Goal: Information Seeking & Learning: Find specific fact

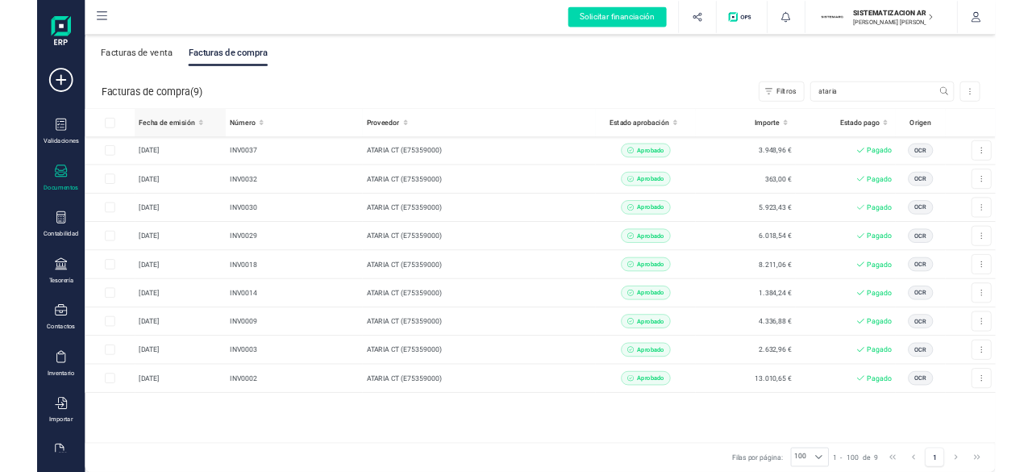
scroll to position [42, 0]
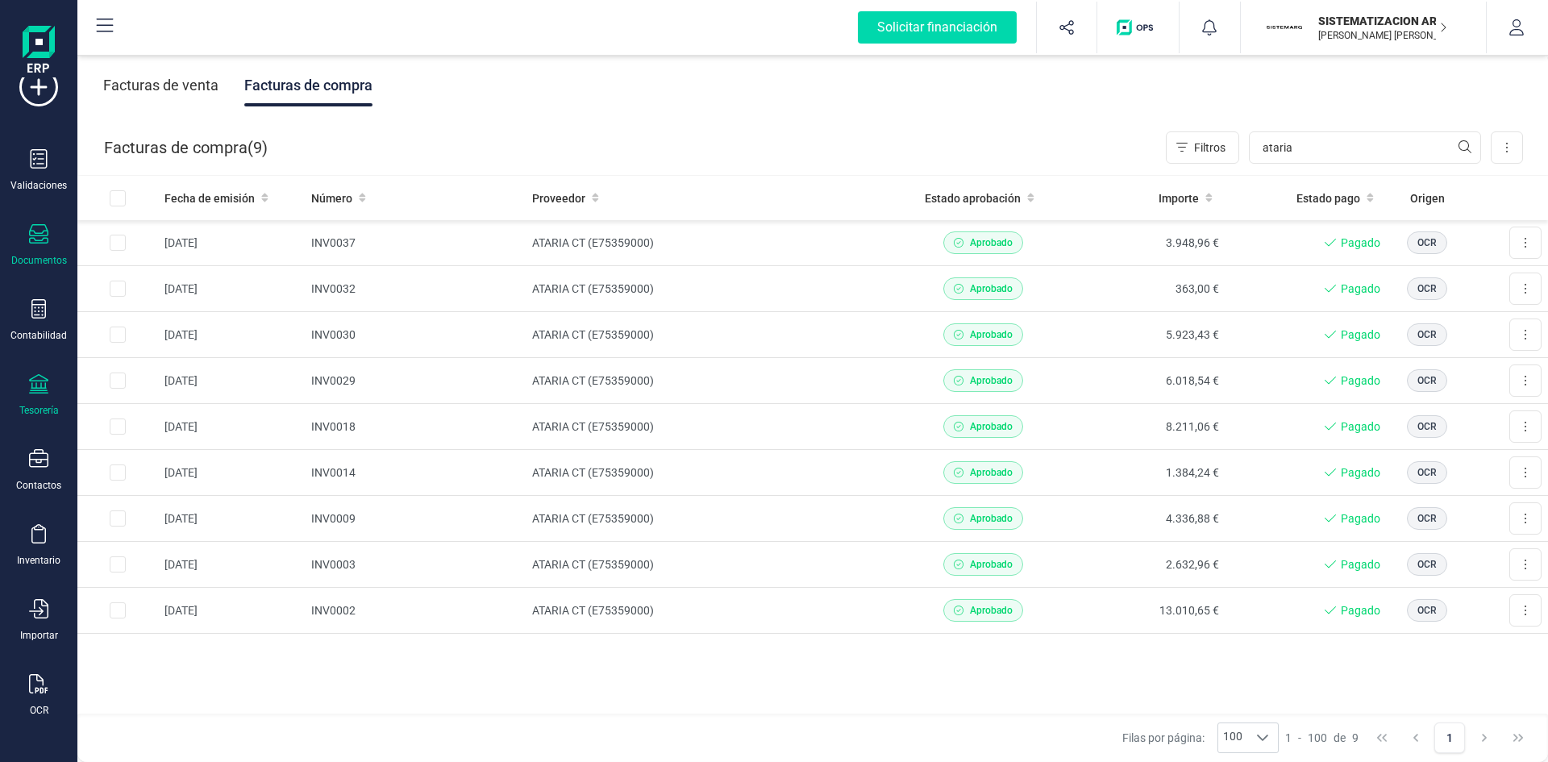
click at [50, 386] on div "Tesorería" at bounding box center [38, 395] width 65 height 43
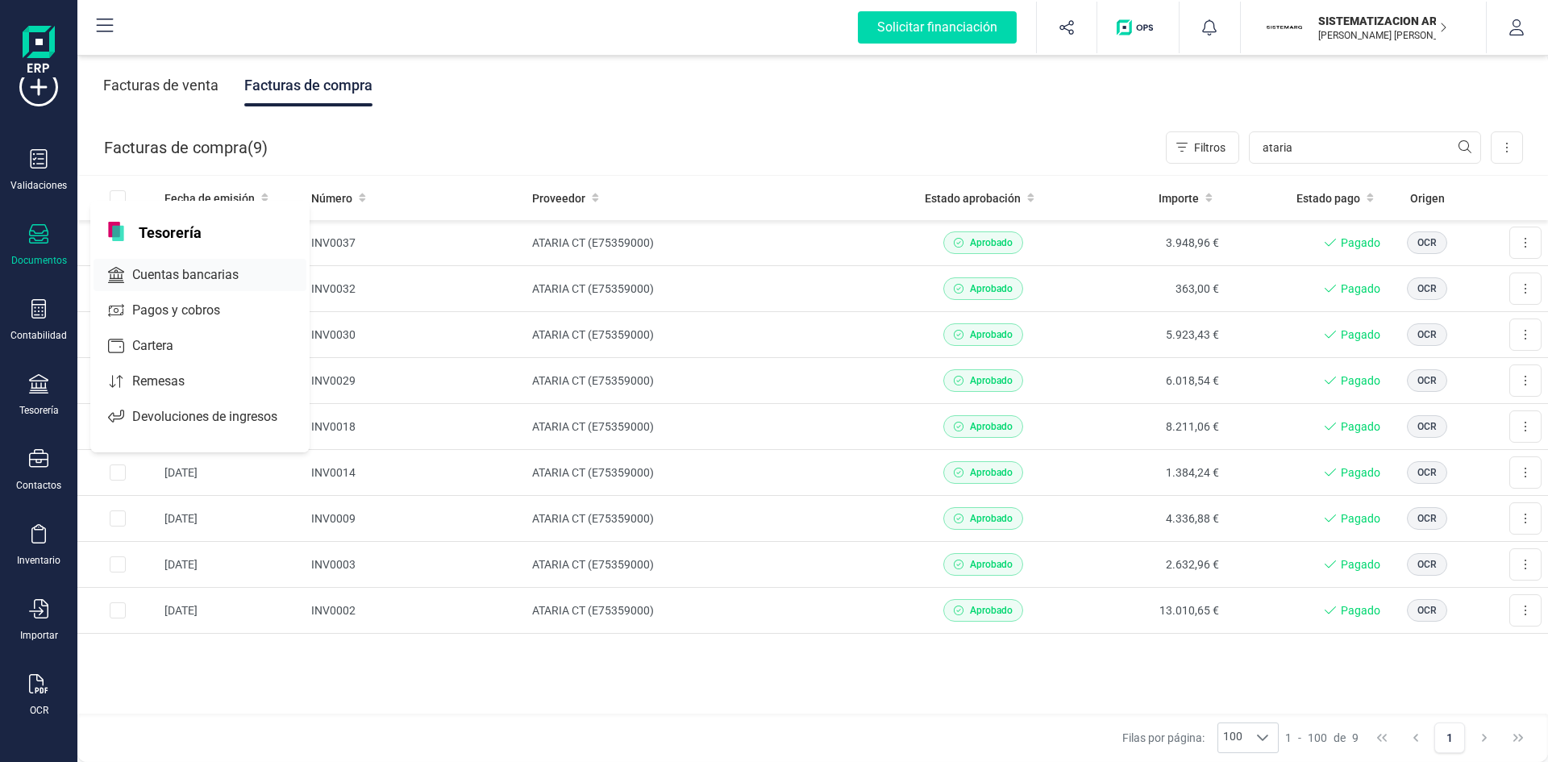
click at [184, 285] on div "Cuentas bancarias" at bounding box center [200, 275] width 213 height 32
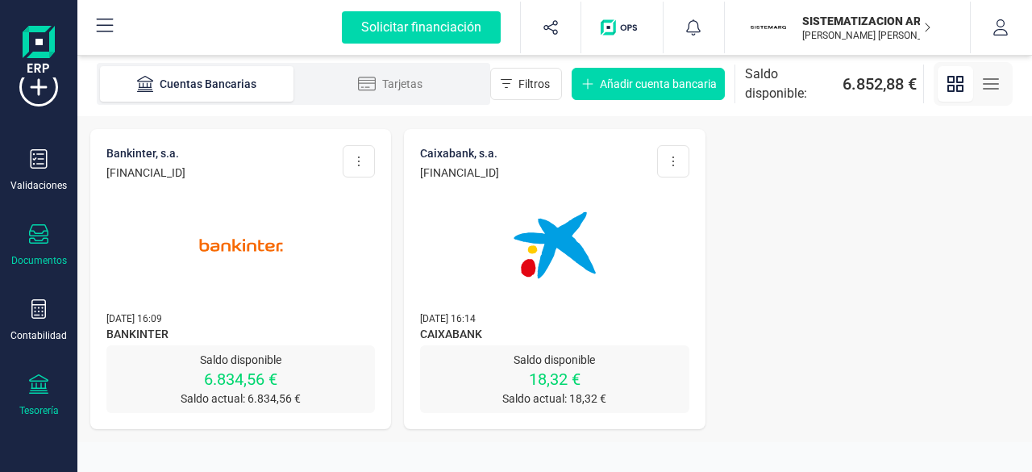
click at [47, 244] on icon at bounding box center [38, 233] width 19 height 19
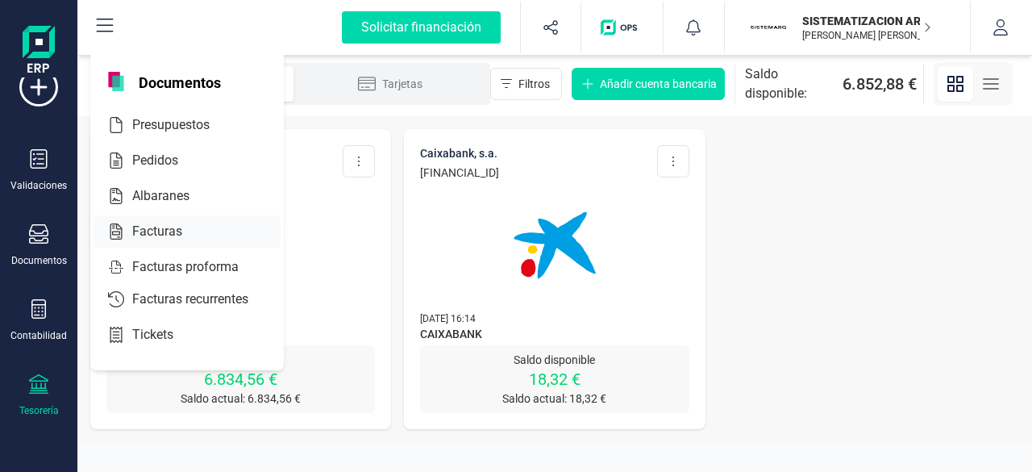
click at [184, 243] on div "Facturas" at bounding box center [187, 231] width 187 height 32
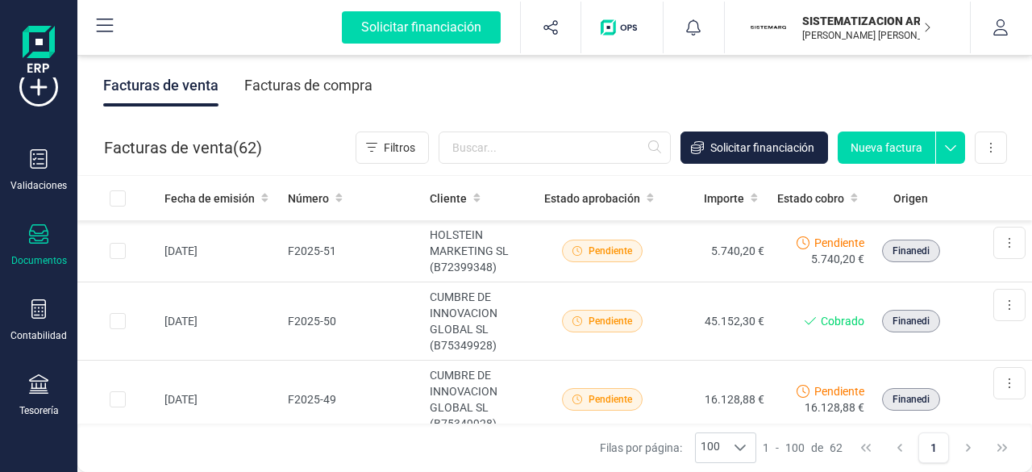
click at [326, 85] on div "Facturas de compra" at bounding box center [308, 86] width 128 height 42
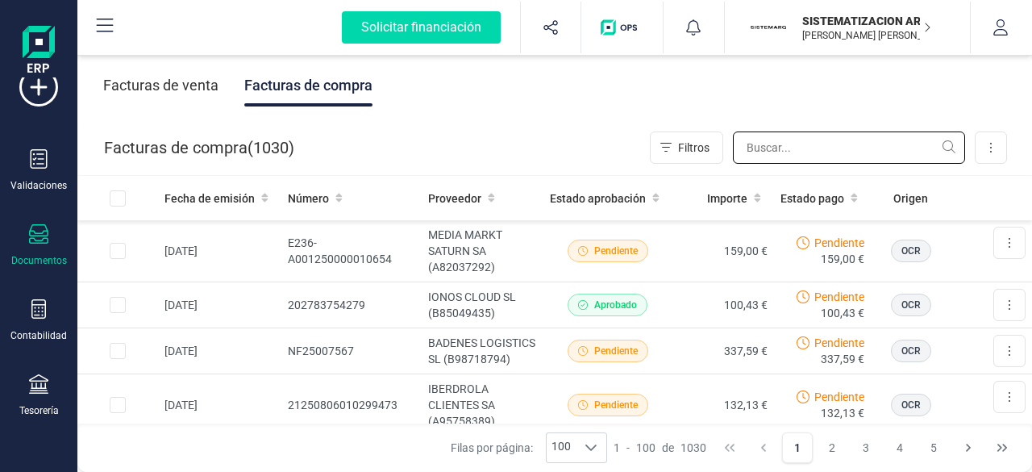
click at [756, 148] on input "text" at bounding box center [849, 147] width 232 height 32
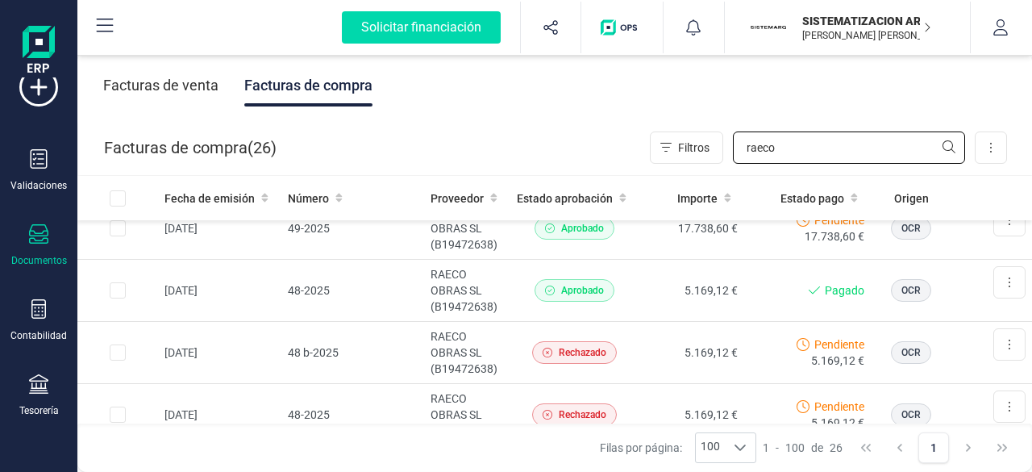
scroll to position [706, 0]
type input "raeco"
click at [647, 288] on td "5.169,12 €" at bounding box center [692, 290] width 105 height 62
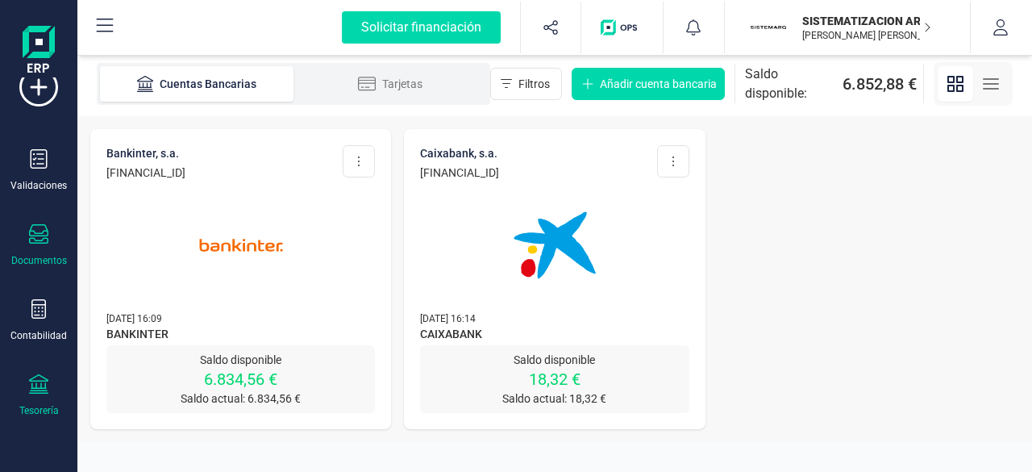
click at [38, 267] on div "Documentos" at bounding box center [39, 260] width 56 height 13
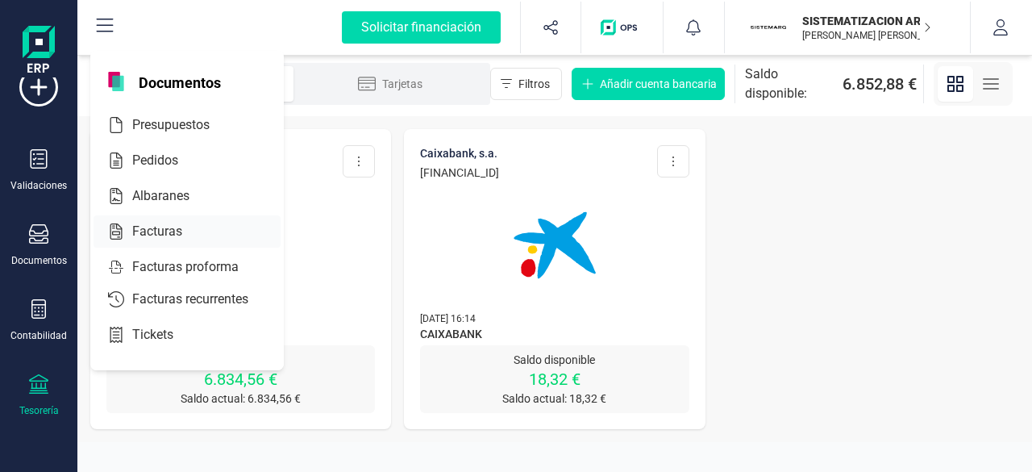
click at [156, 219] on div "Facturas" at bounding box center [187, 231] width 187 height 32
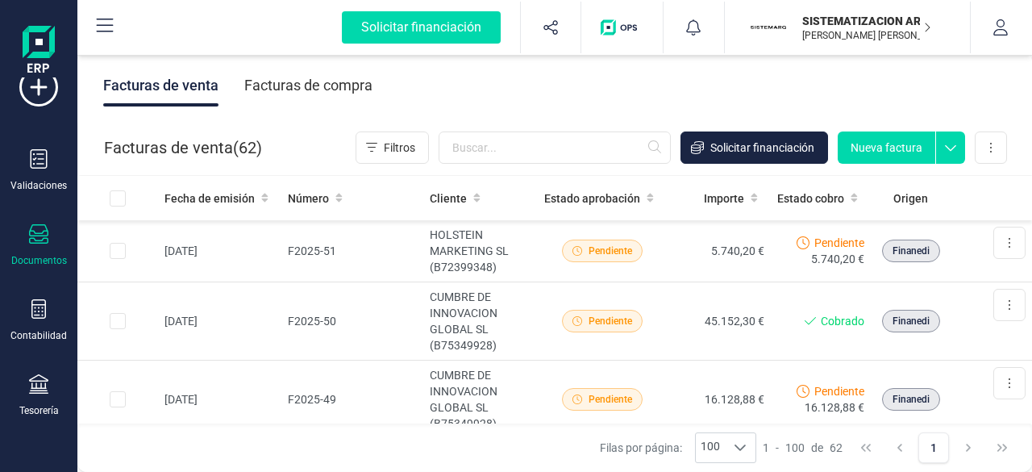
click at [336, 93] on div "Facturas de compra" at bounding box center [308, 86] width 128 height 42
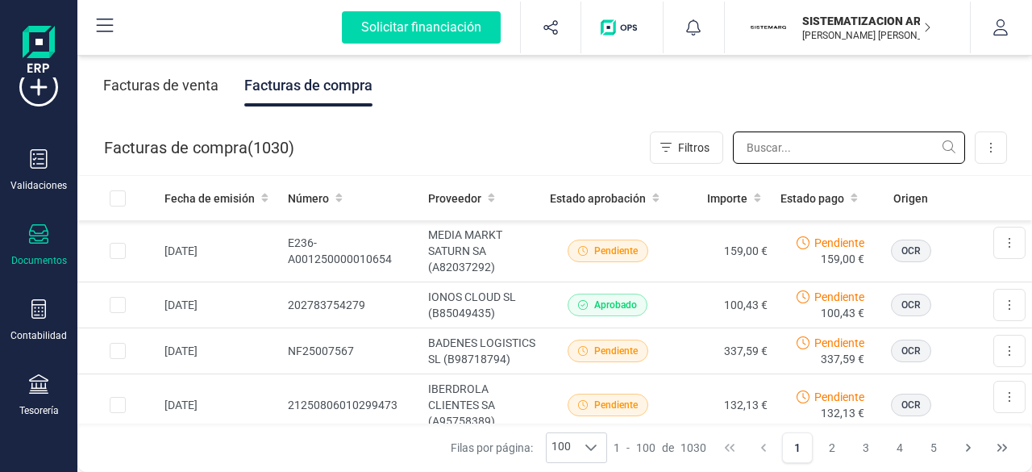
click at [769, 152] on input "text" at bounding box center [849, 147] width 232 height 32
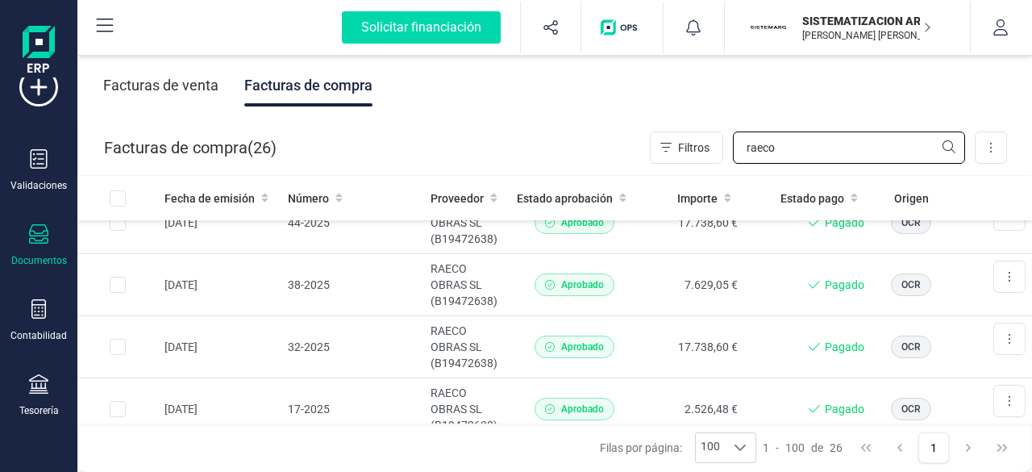
scroll to position [1021, 0]
type input "raeco"
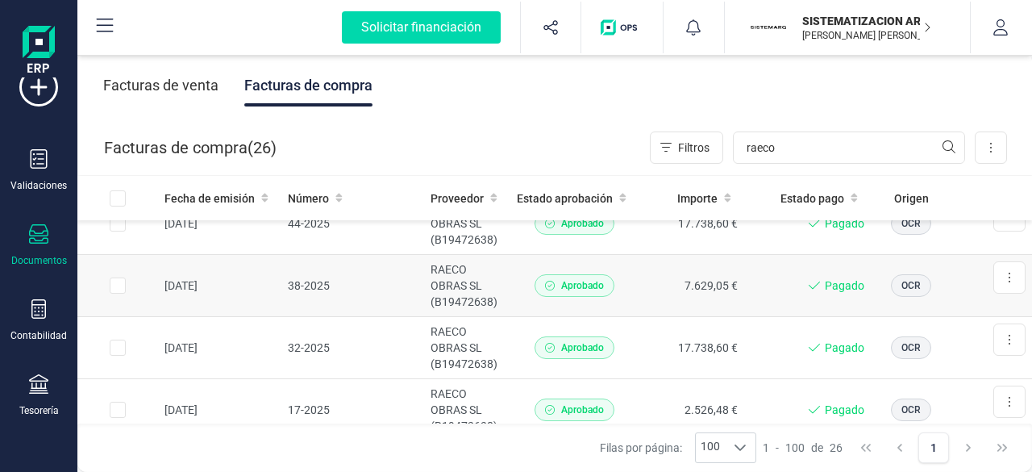
click at [621, 264] on td "Aprobado" at bounding box center [575, 286] width 129 height 62
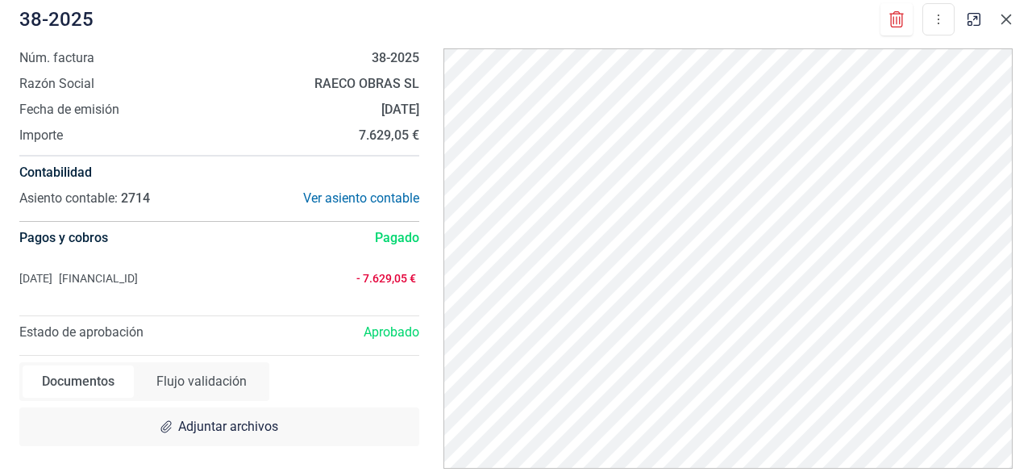
click at [998, 14] on button "button" at bounding box center [1007, 19] width 26 height 26
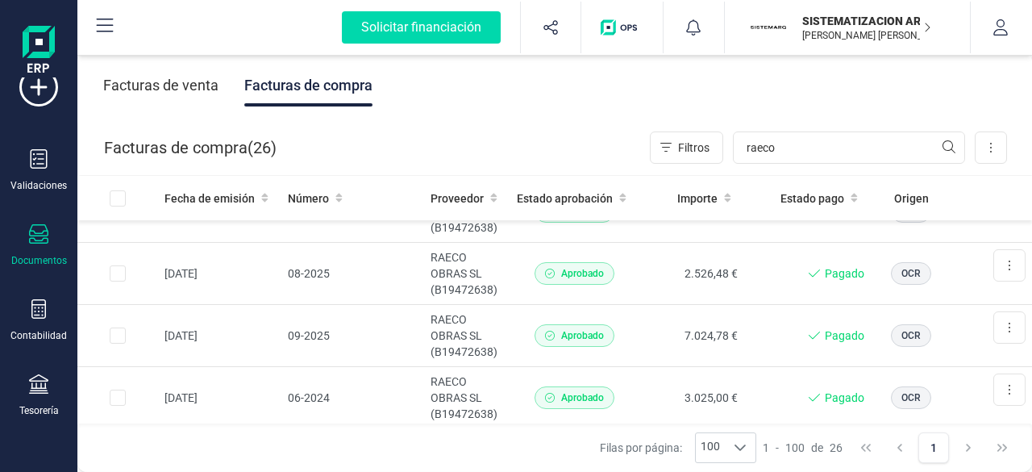
scroll to position [1419, 0]
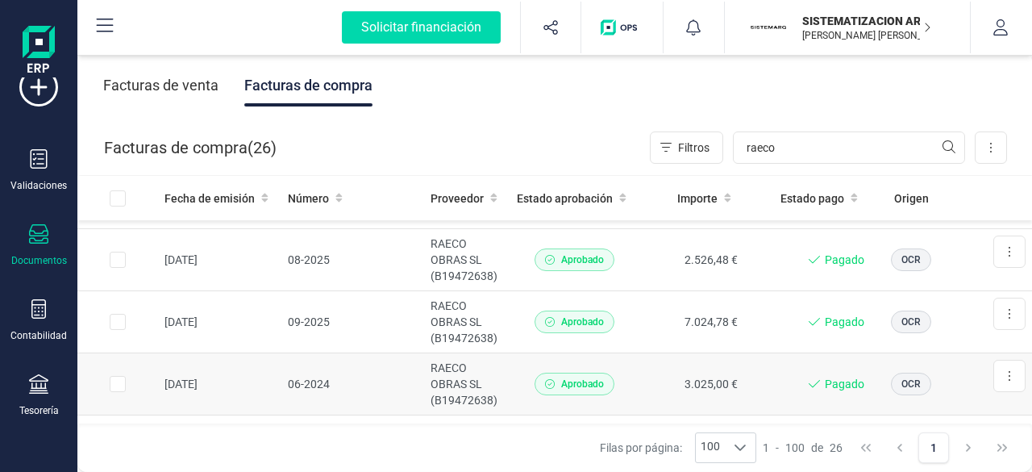
click at [666, 355] on td "3.025,00 €" at bounding box center [692, 384] width 105 height 62
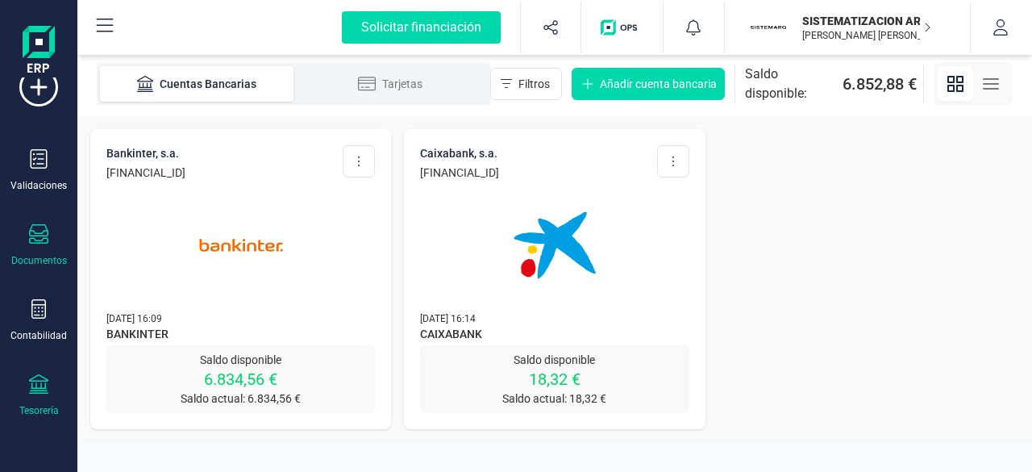
click at [32, 237] on icon at bounding box center [38, 233] width 19 height 19
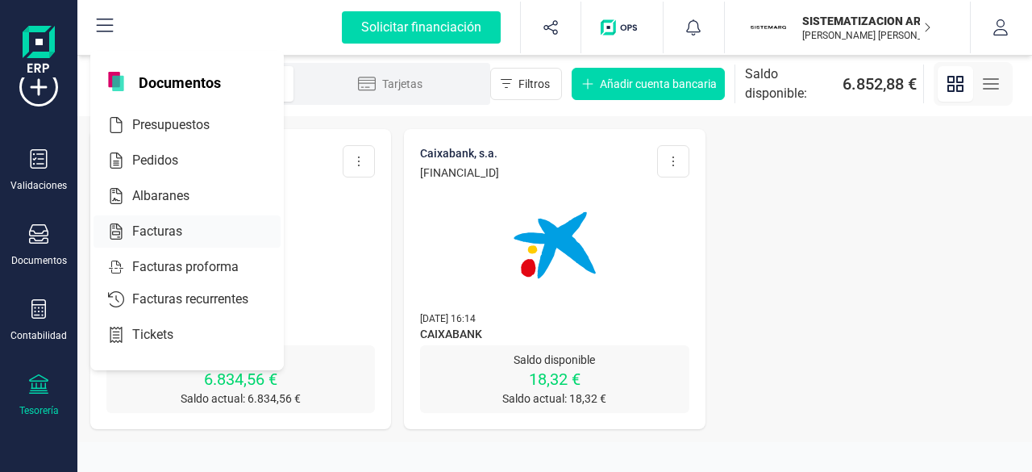
click at [181, 227] on span "Facturas" at bounding box center [168, 231] width 85 height 19
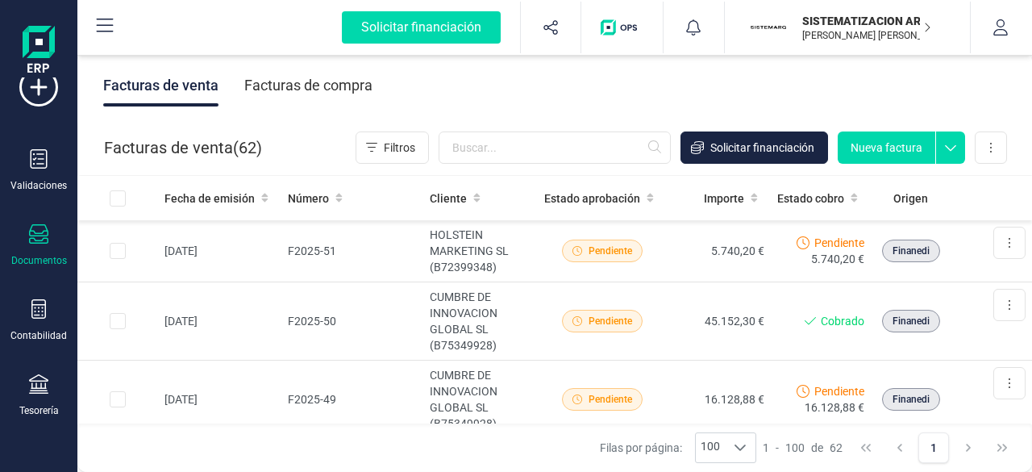
click at [310, 75] on div "Facturas de compra" at bounding box center [308, 86] width 128 height 42
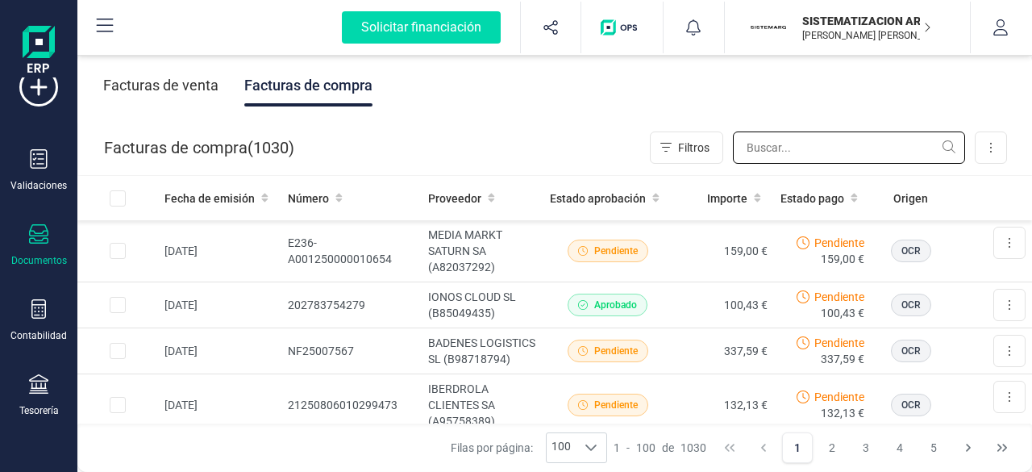
click at [765, 160] on input "text" at bounding box center [849, 147] width 232 height 32
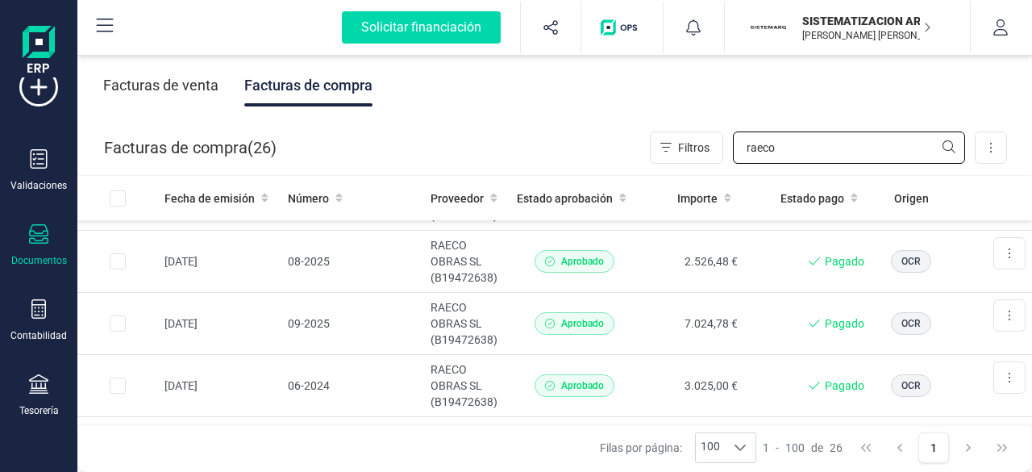
scroll to position [1419, 0]
type input "raeco"
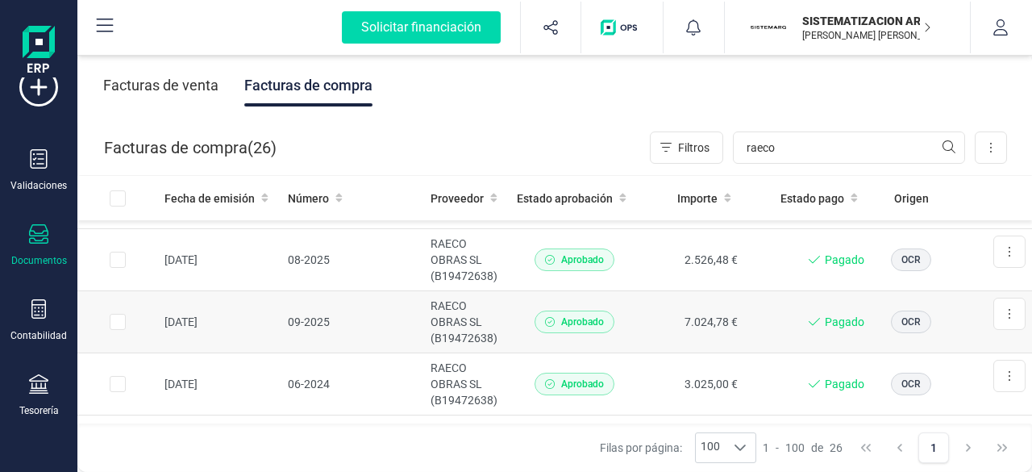
click at [381, 306] on td "09-2025" at bounding box center [353, 322] width 144 height 62
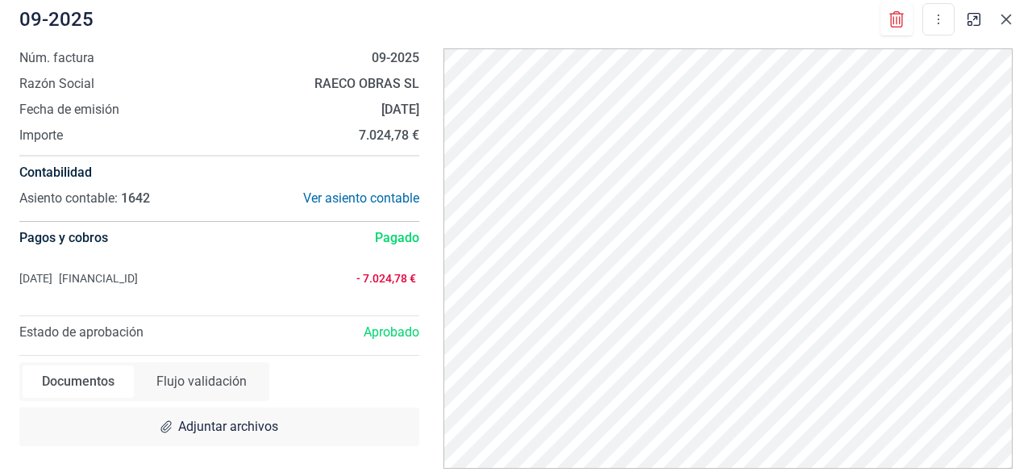
click at [1008, 19] on icon "button" at bounding box center [1006, 19] width 13 height 13
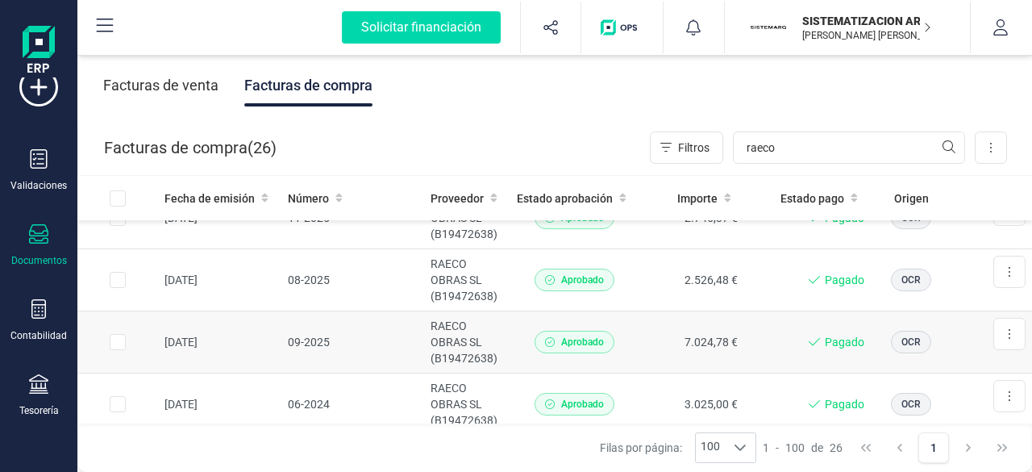
scroll to position [1395, 0]
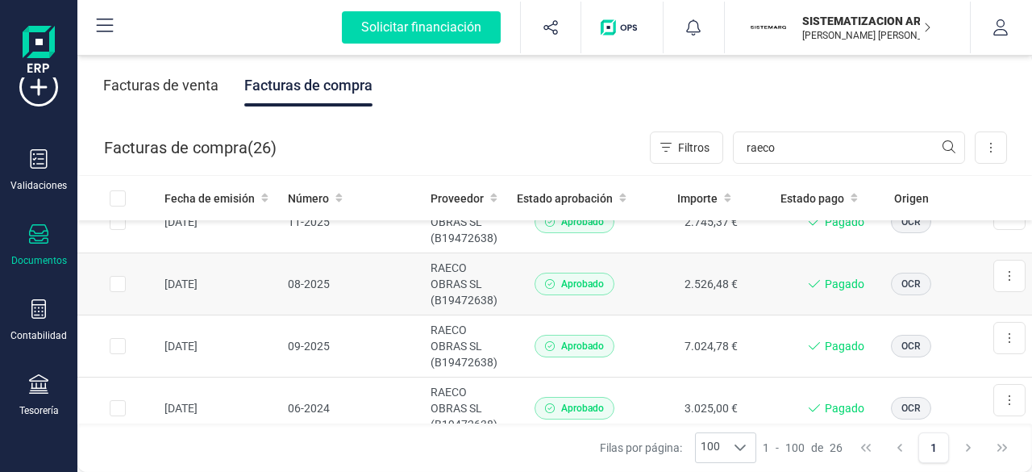
click at [640, 258] on td "2.526,48 €" at bounding box center [692, 284] width 105 height 62
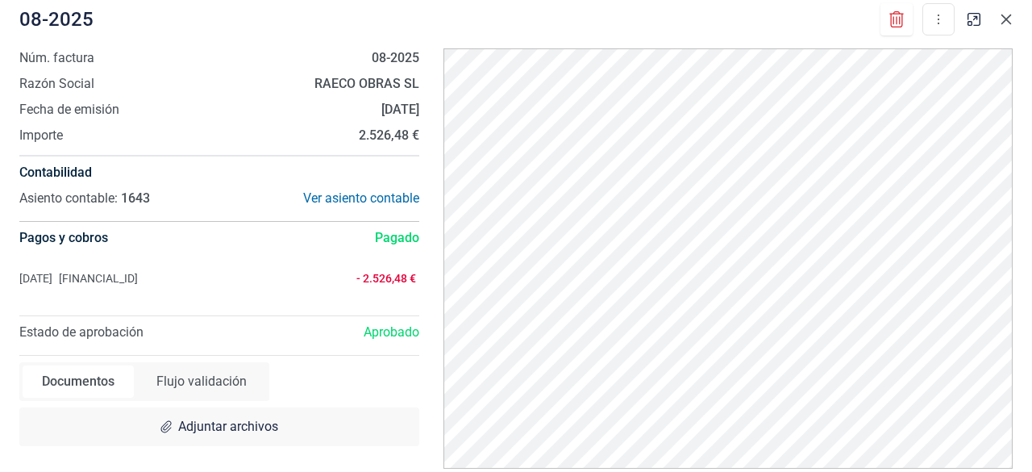
click at [1000, 16] on icon "button" at bounding box center [1006, 19] width 13 height 13
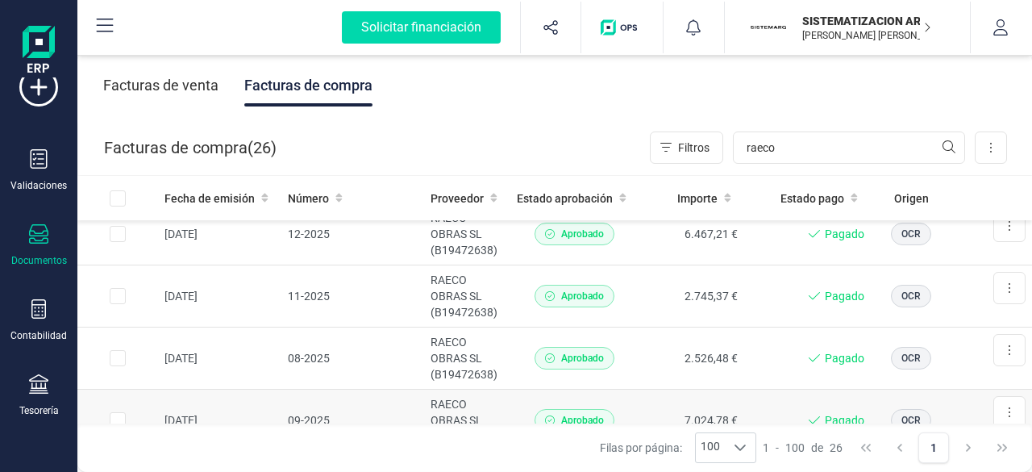
scroll to position [1295, 0]
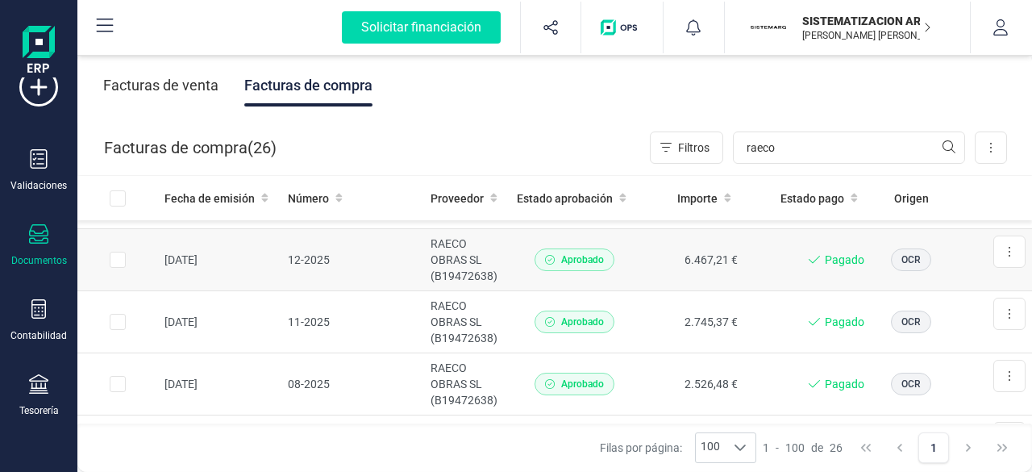
click at [643, 240] on td "6.467,21 €" at bounding box center [692, 260] width 105 height 62
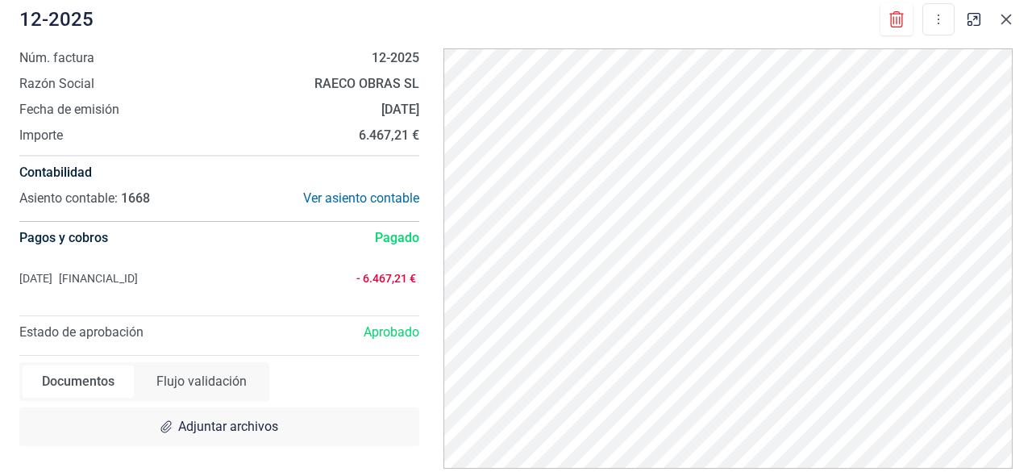
click at [1004, 14] on icon "button" at bounding box center [1006, 19] width 13 height 13
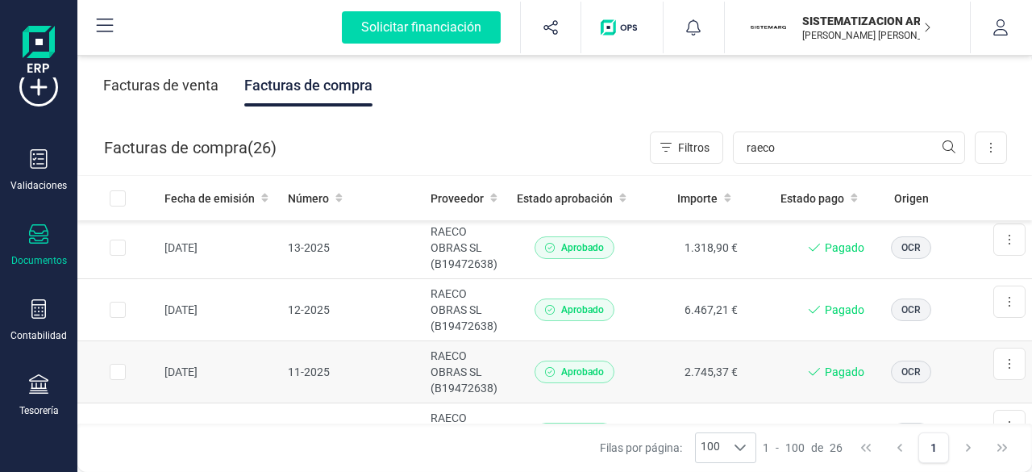
scroll to position [1208, 0]
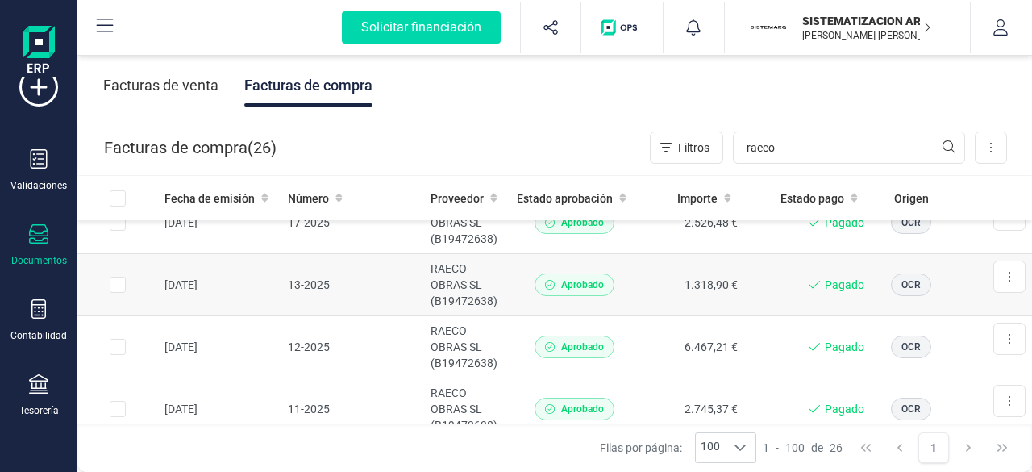
click at [656, 280] on td "1.318,90 €" at bounding box center [692, 285] width 105 height 62
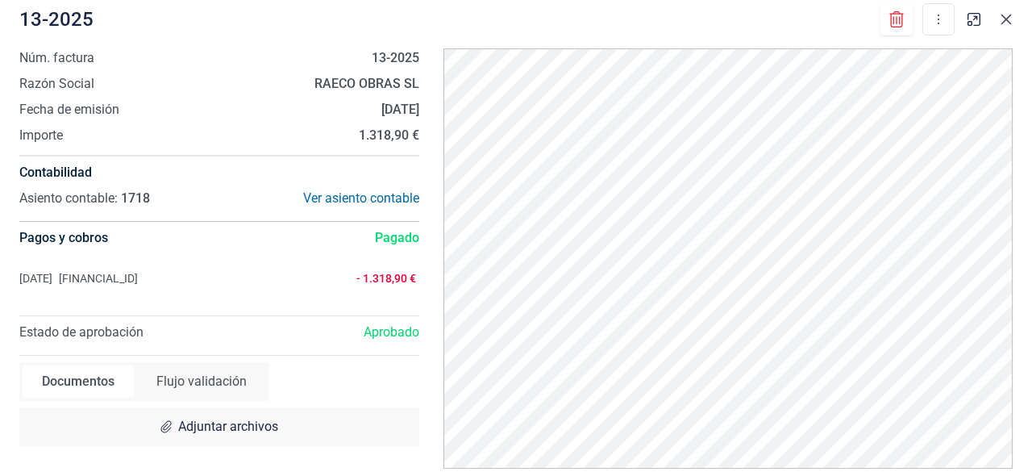
click at [1001, 13] on icon "button" at bounding box center [1006, 19] width 13 height 13
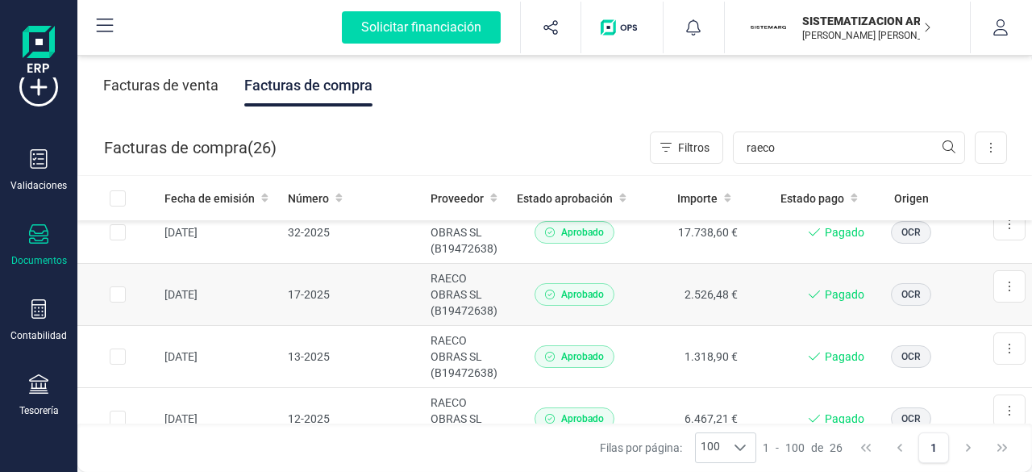
scroll to position [1137, 0]
click at [660, 288] on td "2.526,48 €" at bounding box center [692, 294] width 105 height 62
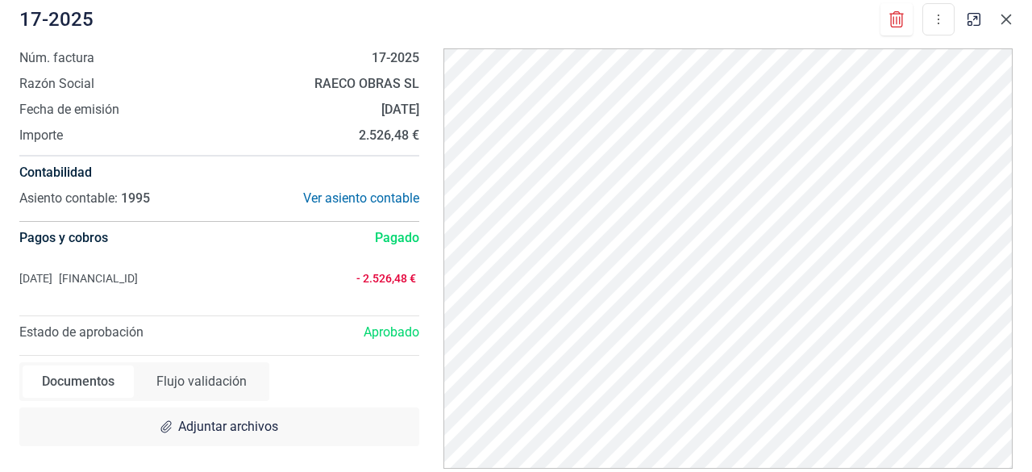
click at [1002, 19] on icon "button" at bounding box center [1006, 19] width 13 height 13
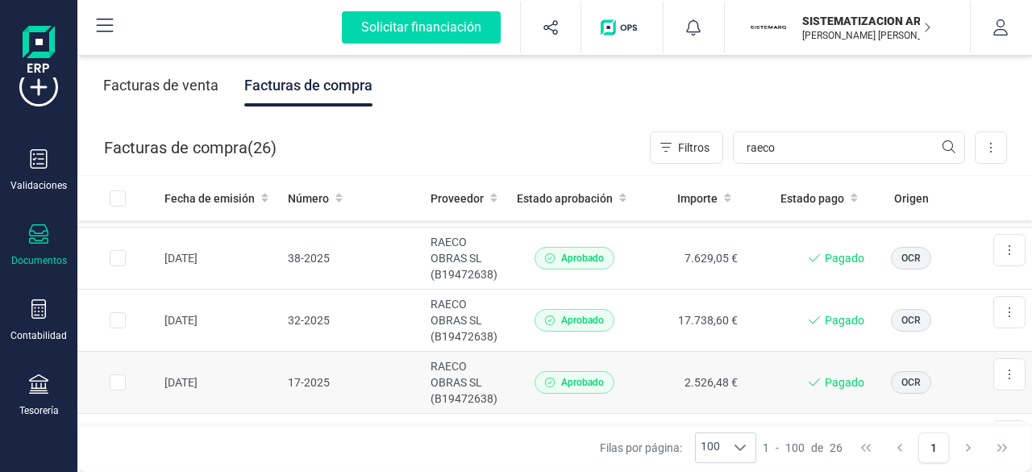
scroll to position [1043, 0]
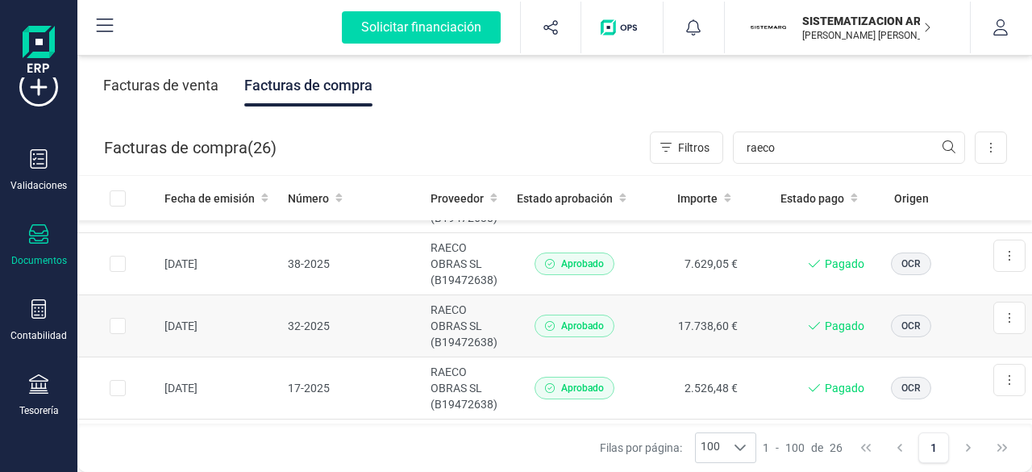
click at [629, 316] on td "Aprobado" at bounding box center [575, 326] width 129 height 62
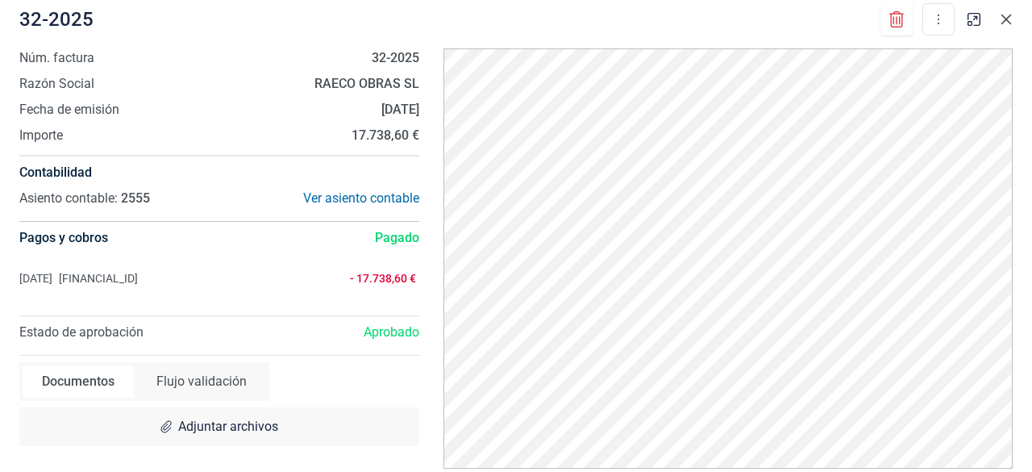
click at [1006, 16] on icon "button" at bounding box center [1006, 19] width 13 height 13
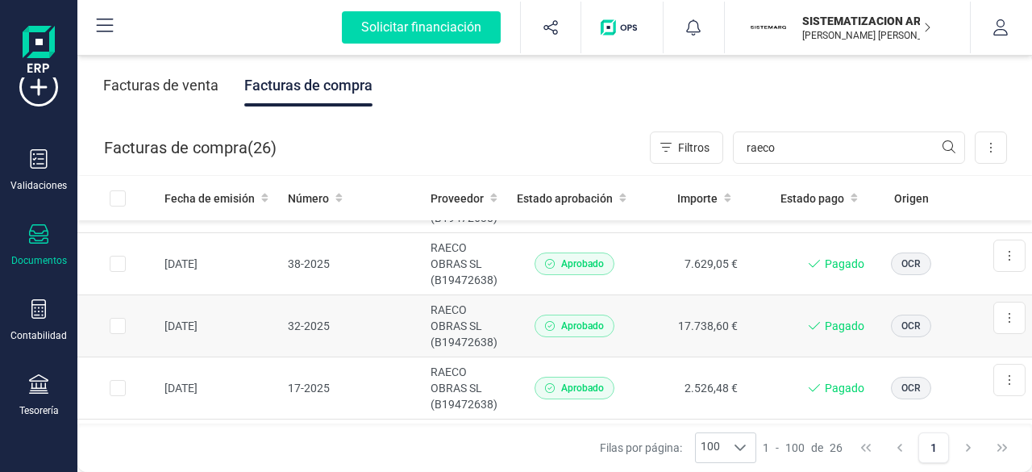
scroll to position [995, 0]
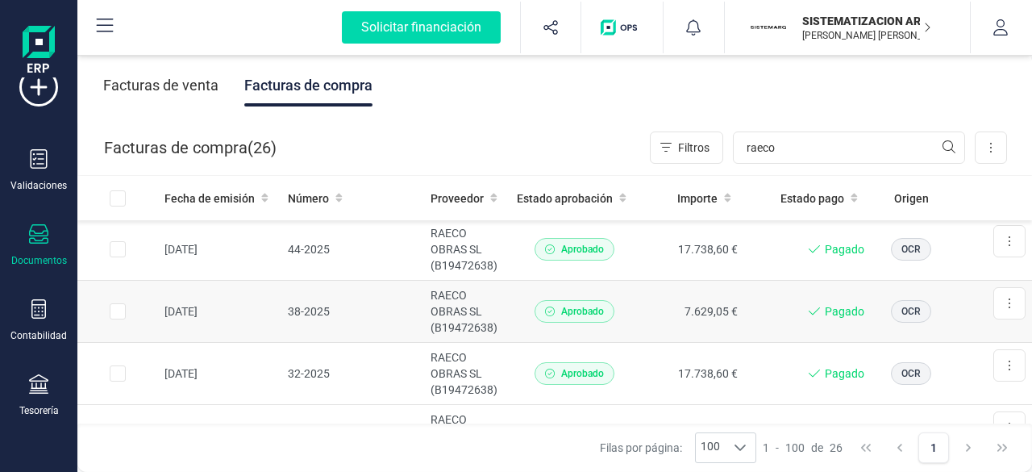
click at [645, 305] on td "7.629,05 €" at bounding box center [692, 312] width 105 height 62
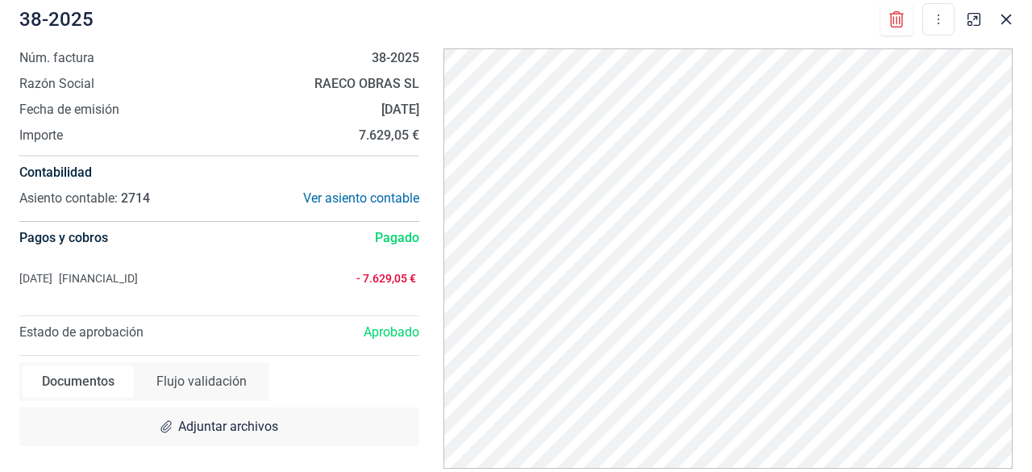
click at [1016, 27] on div at bounding box center [990, 14] width 58 height 35
click at [1008, 23] on icon "button" at bounding box center [1006, 19] width 13 height 13
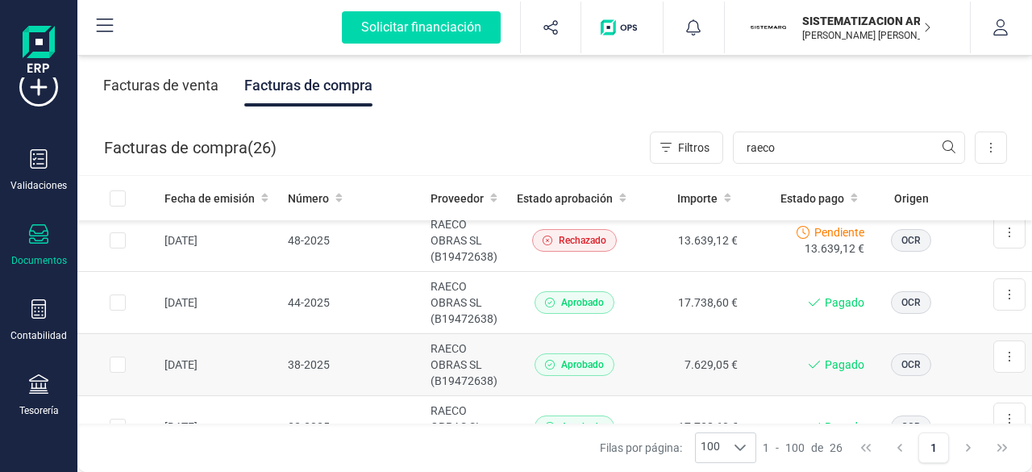
scroll to position [941, 0]
click at [503, 302] on td "RAECO OBRAS SL (B19472638)" at bounding box center [467, 304] width 86 height 62
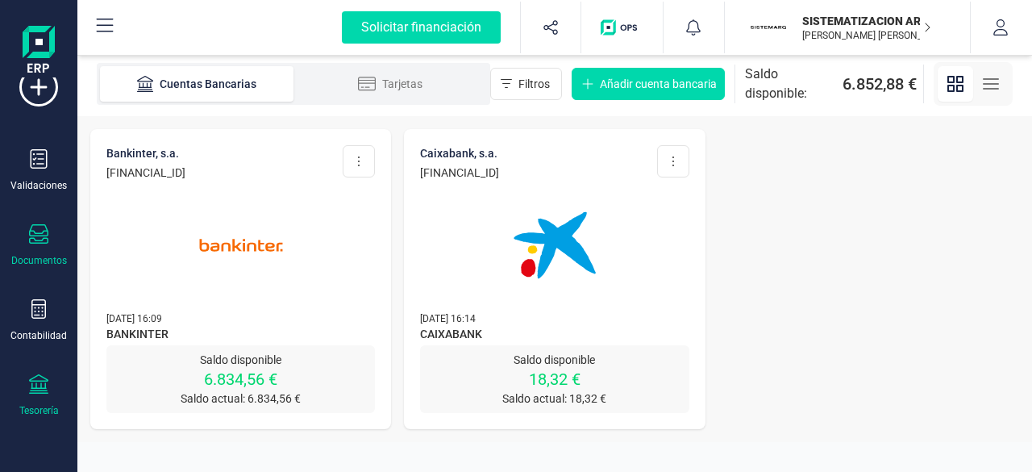
click at [32, 244] on icon at bounding box center [38, 233] width 19 height 19
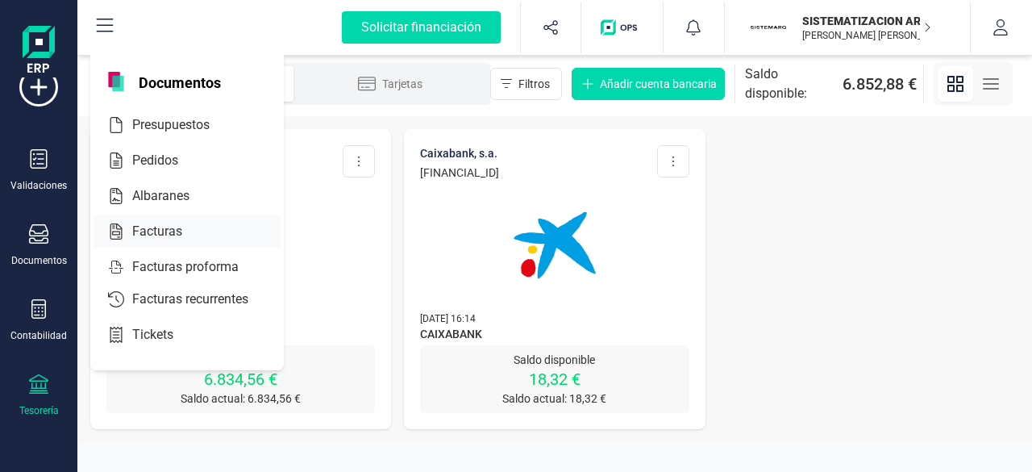
click at [190, 226] on div at bounding box center [196, 231] width 29 height 19
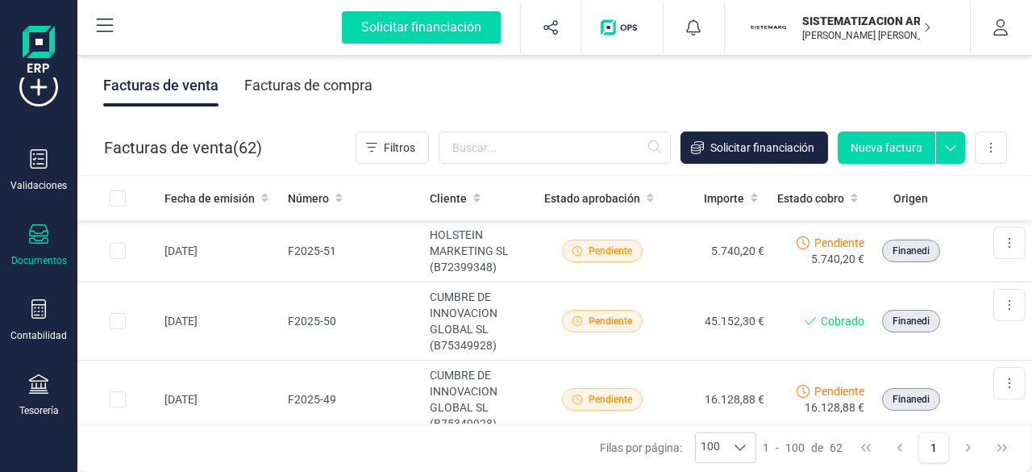
click at [285, 68] on div "Facturas de compra" at bounding box center [308, 86] width 128 height 42
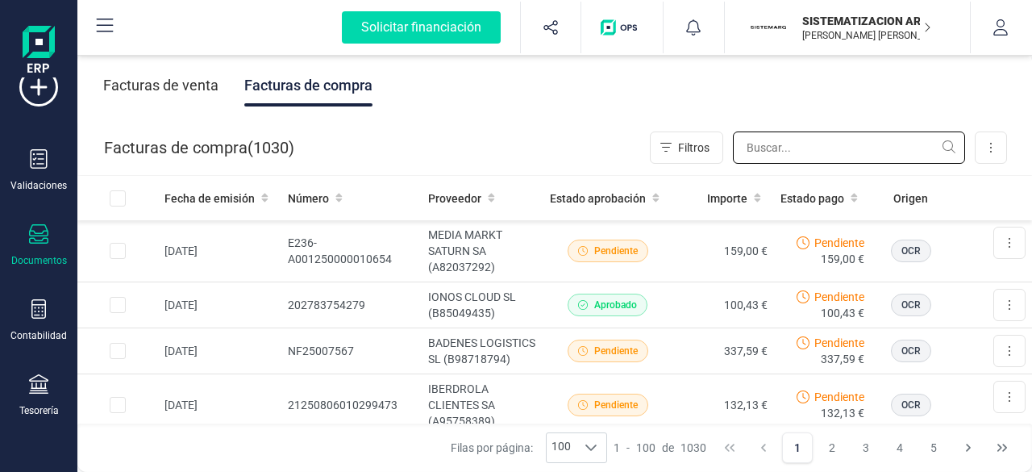
click at [790, 143] on input "text" at bounding box center [849, 147] width 232 height 32
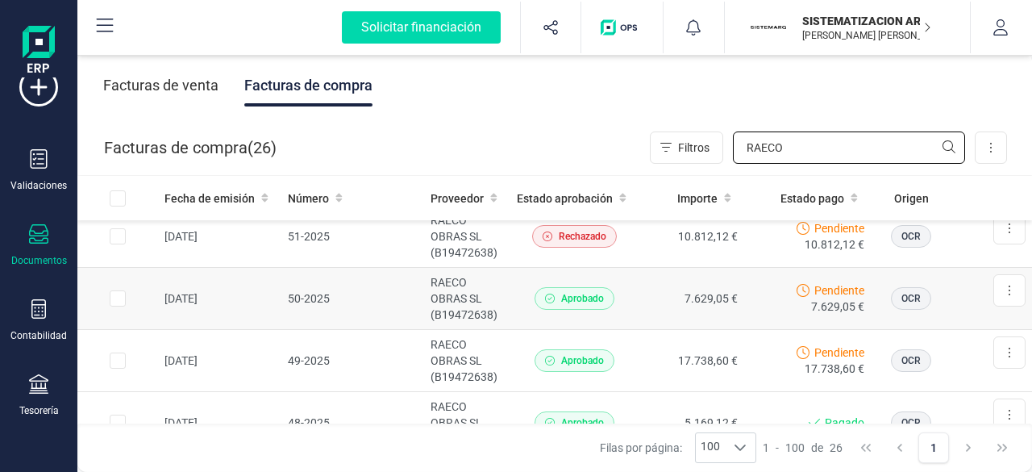
scroll to position [576, 0]
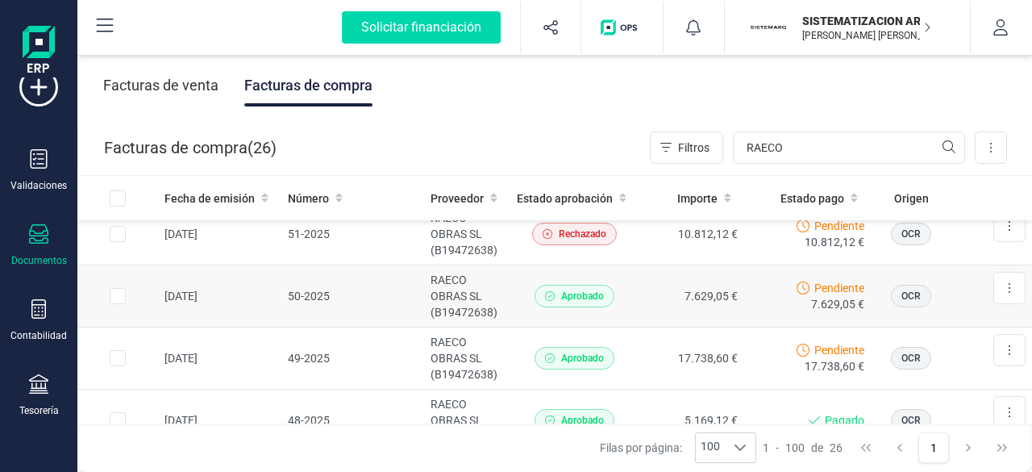
click at [485, 300] on td "RAECO OBRAS SL (B19472638)" at bounding box center [467, 296] width 86 height 62
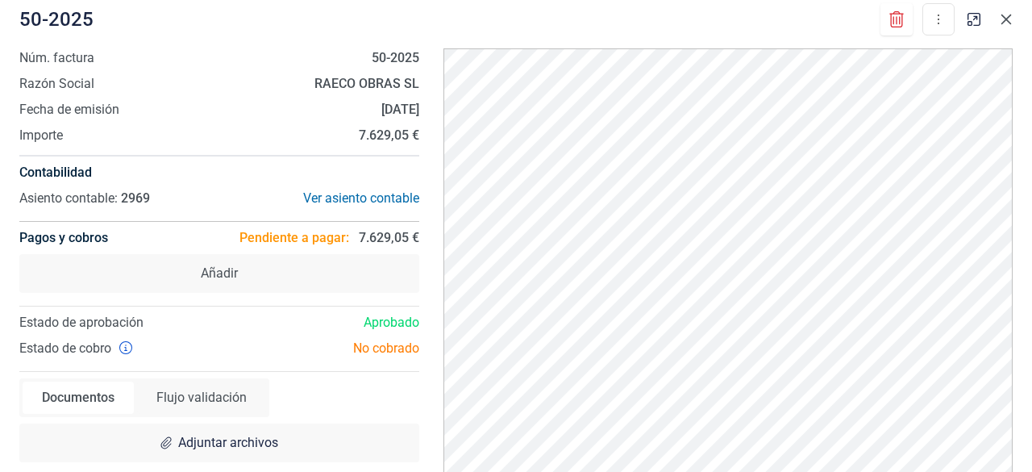
click at [1006, 17] on icon "button" at bounding box center [1006, 19] width 13 height 13
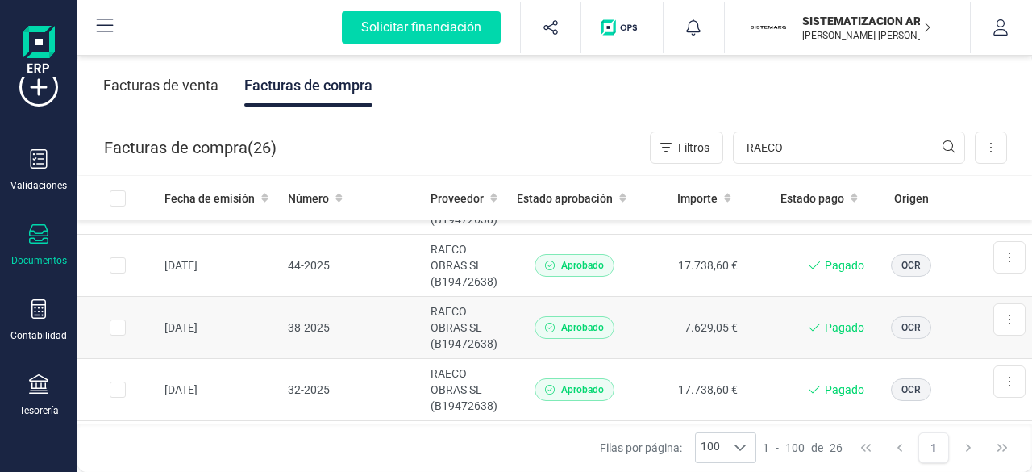
scroll to position [978, 0]
click at [490, 264] on td "RAECO OBRAS SL (B19472638)" at bounding box center [467, 266] width 86 height 62
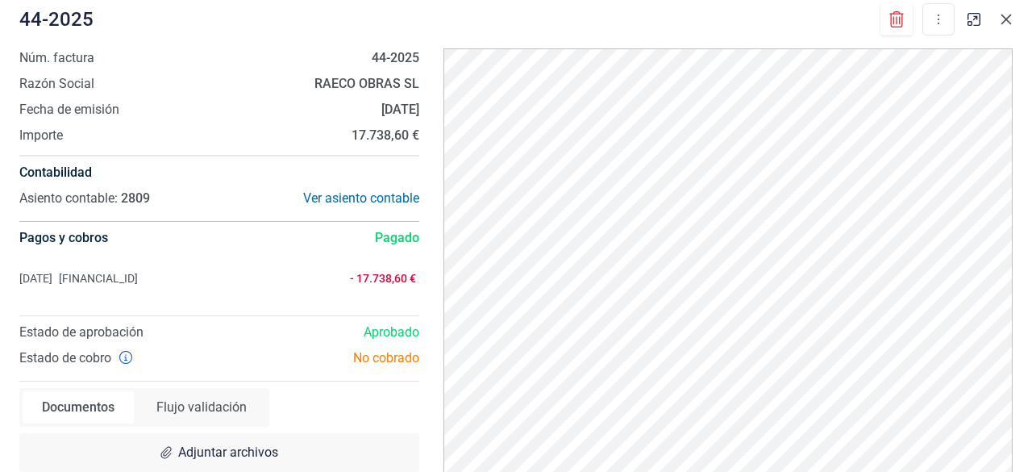
click at [1010, 15] on icon "button" at bounding box center [1007, 20] width 10 height 10
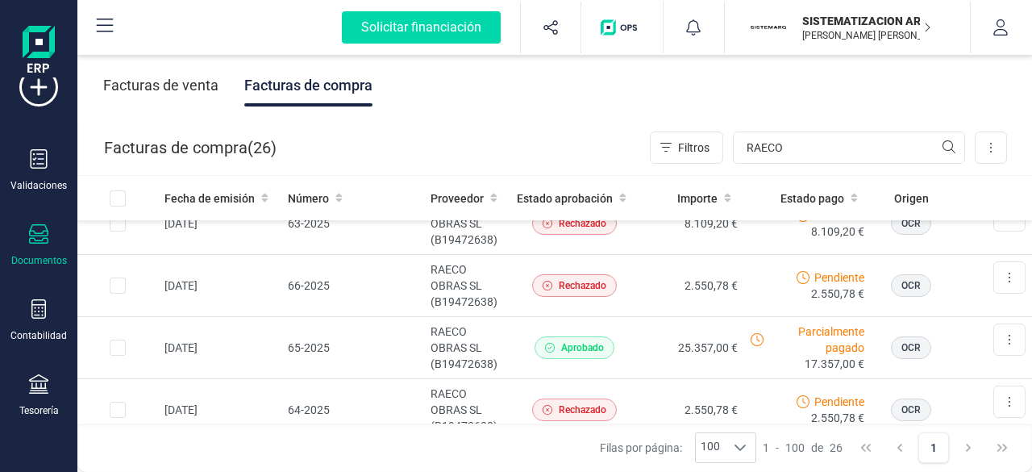
scroll to position [0, 0]
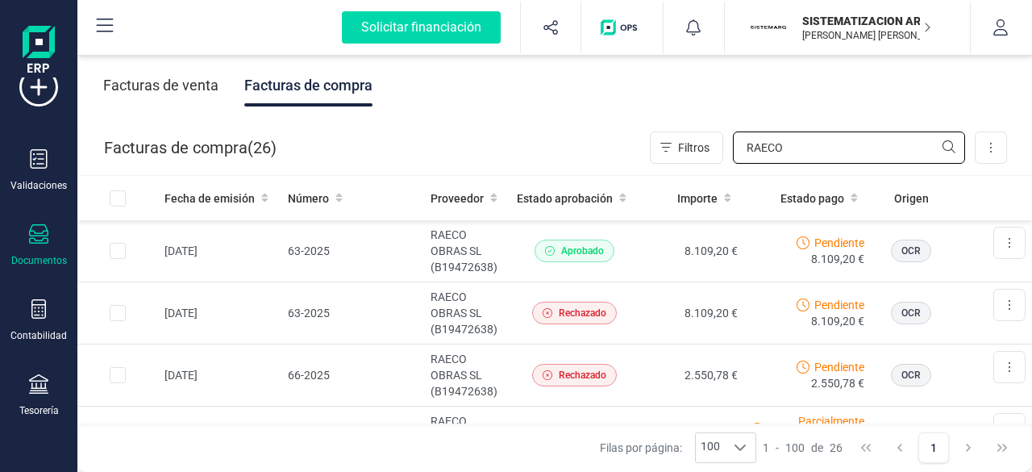
click at [848, 152] on input "RAECO" at bounding box center [849, 147] width 232 height 32
type input "R"
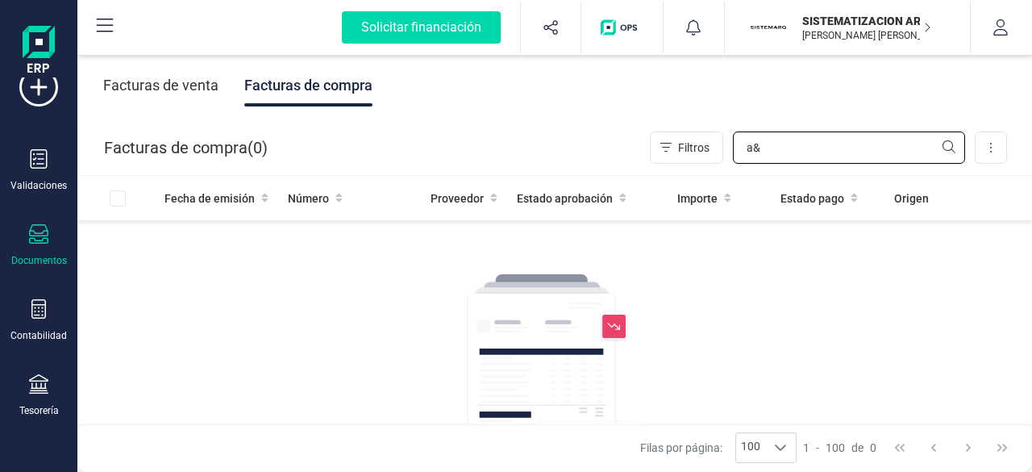
type input "a"
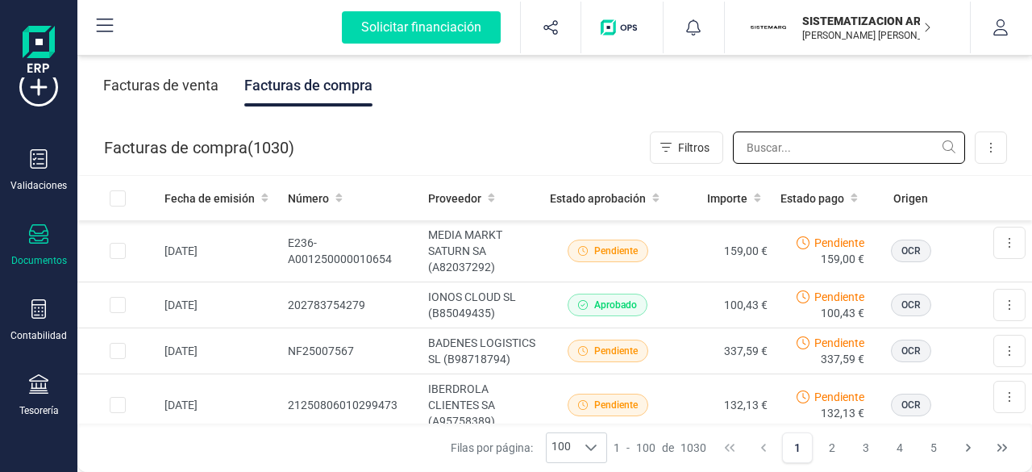
click at [784, 144] on input "text" at bounding box center [849, 147] width 232 height 32
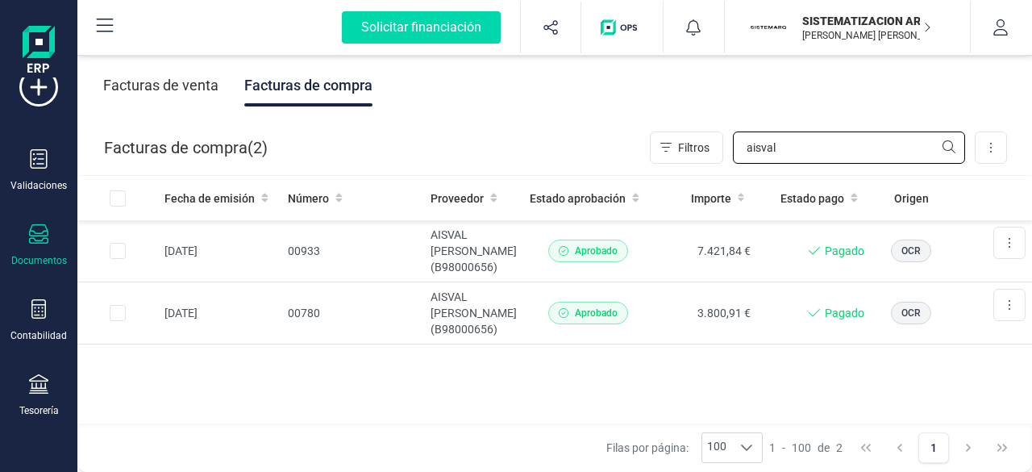
click at [784, 144] on input "aisval" at bounding box center [849, 147] width 232 height 32
click at [384, 257] on td "00933" at bounding box center [353, 251] width 144 height 62
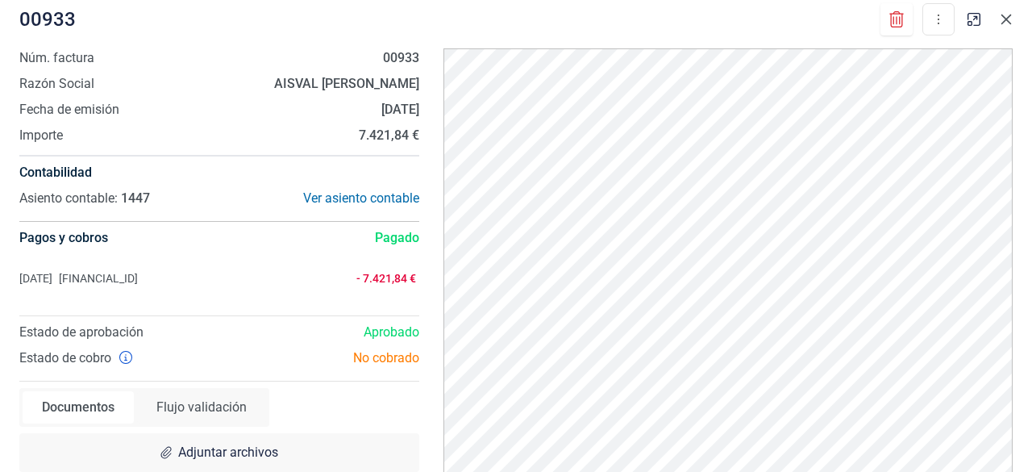
click at [1008, 19] on icon "button" at bounding box center [1006, 19] width 13 height 13
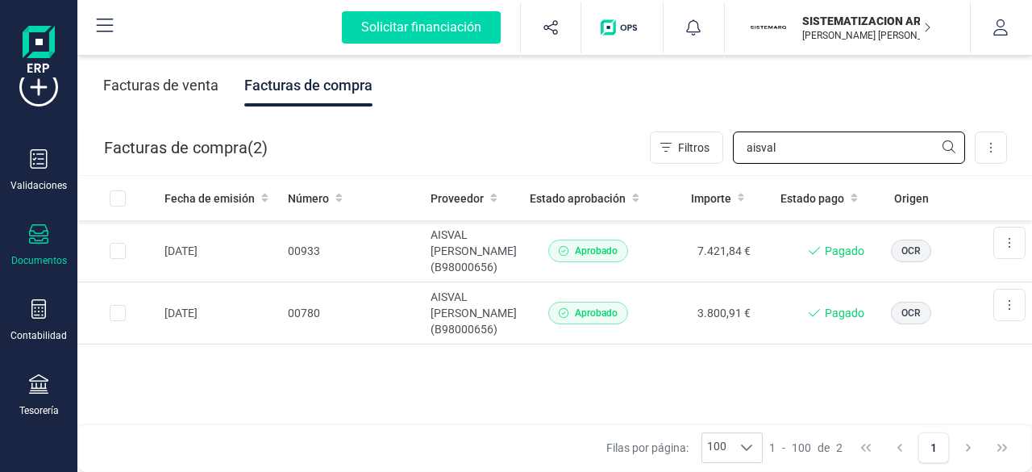
click at [806, 154] on input "aisval" at bounding box center [849, 147] width 232 height 32
type input "a"
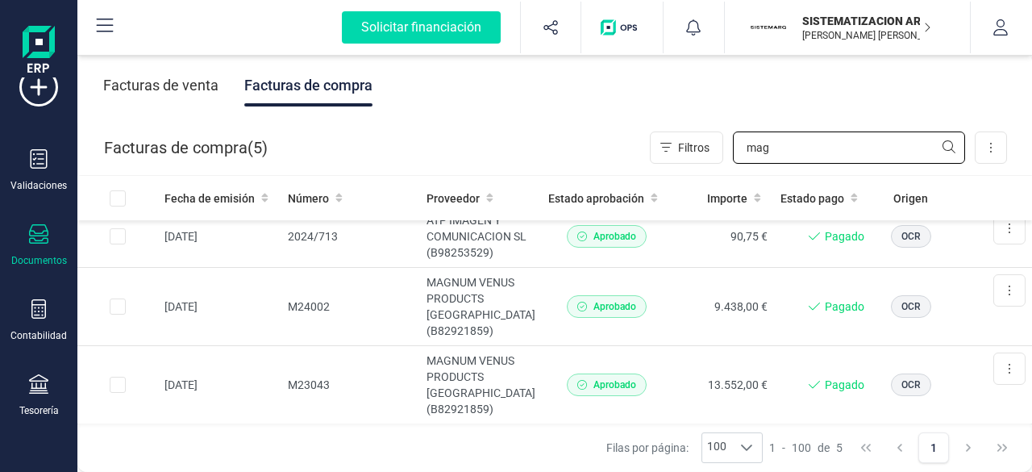
scroll to position [201, 0]
type input "mag"
click at [492, 372] on td "MAGNUM VENUS PRODUCTS [GEOGRAPHIC_DATA] (B82921859)" at bounding box center [481, 385] width 122 height 78
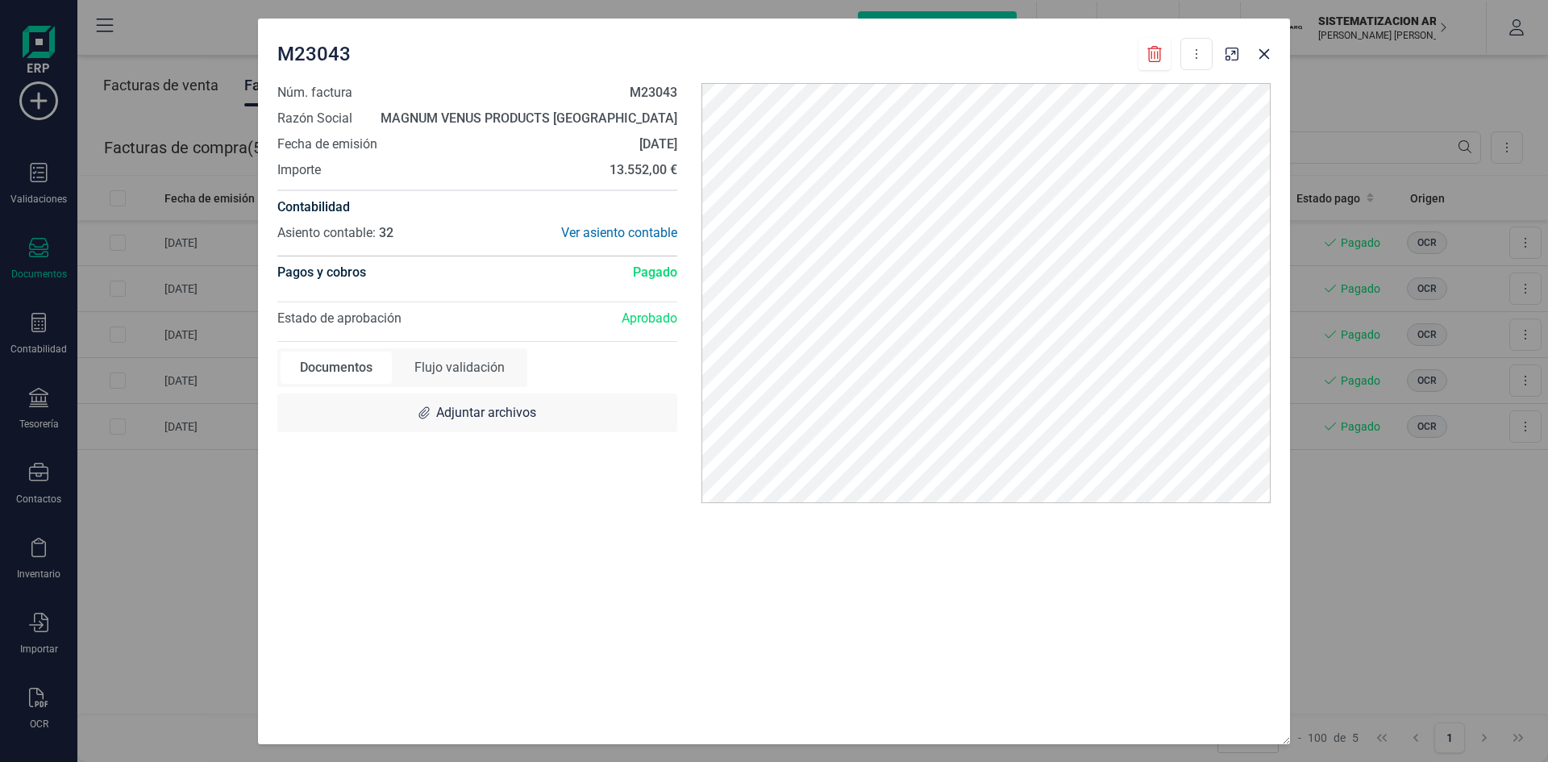
scroll to position [0, 0]
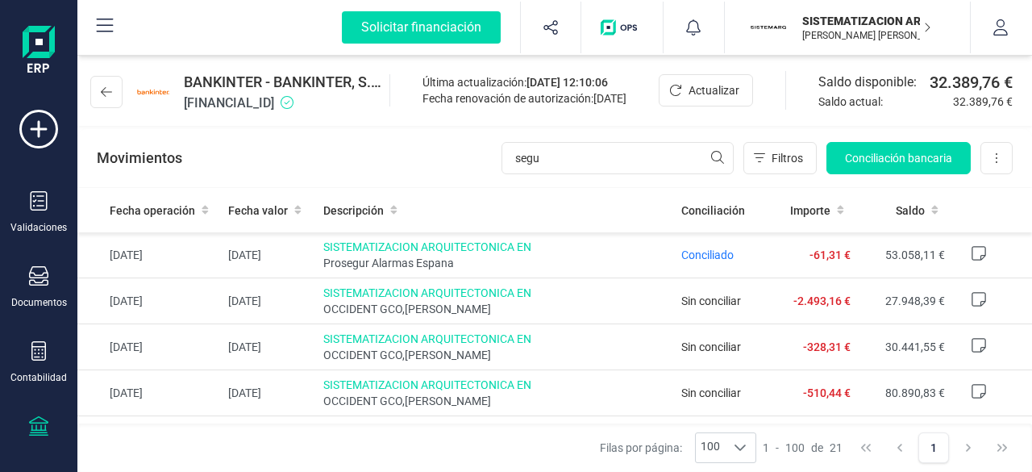
scroll to position [103, 0]
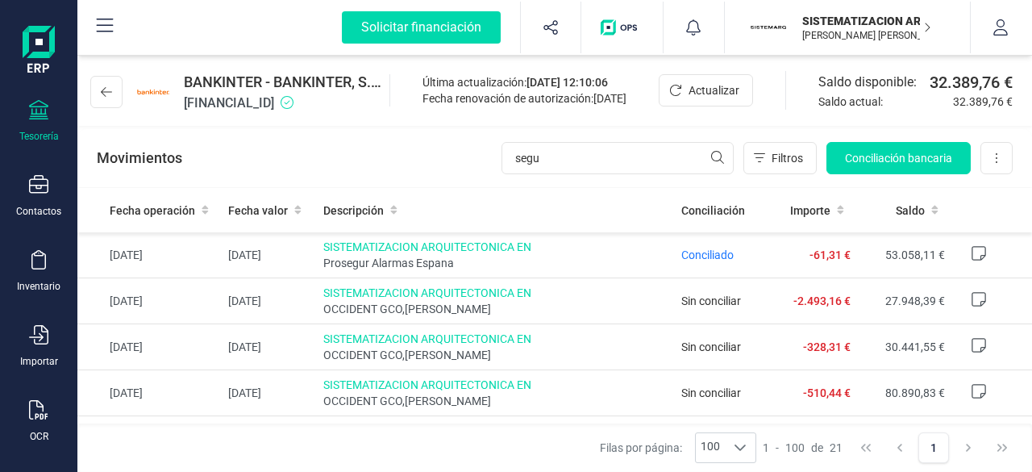
scroll to position [329, 0]
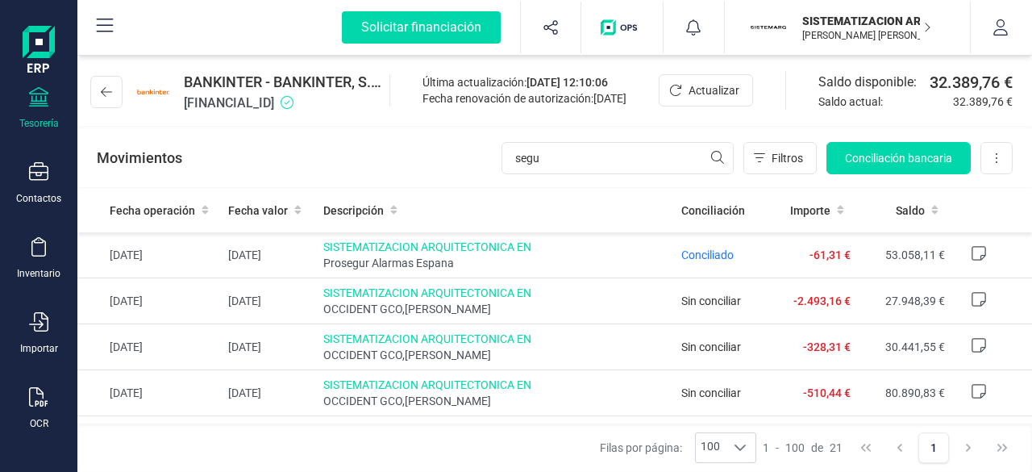
click at [47, 112] on div "Tesorería" at bounding box center [38, 108] width 65 height 43
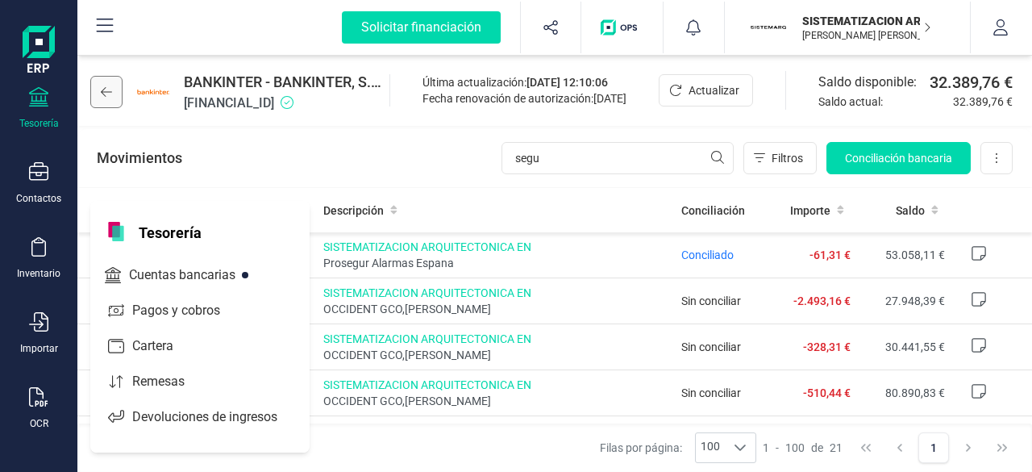
click at [106, 91] on icon at bounding box center [106, 92] width 11 height 10
